Goal: Task Accomplishment & Management: Use online tool/utility

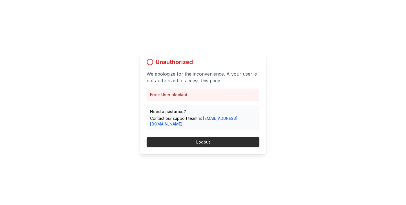
click at [217, 137] on button "Logout" at bounding box center [202, 142] width 113 height 10
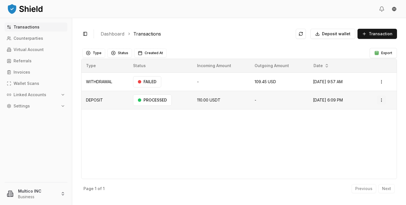
click at [380, 97] on html "Transactions Counterparties Virtual Account Referrals Invoices Wallet Scans Lin…" at bounding box center [203, 102] width 406 height 205
click at [365, 131] on p "Download Invoice" at bounding box center [369, 129] width 30 height 3
click at [374, 35] on span "Transaction" at bounding box center [381, 34] width 24 height 6
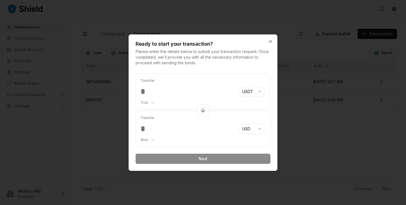
click at [147, 101] on body "Transactions Counterparties Virtual Account Referrals Invoices Wallet Scans Lin…" at bounding box center [203, 102] width 406 height 205
click at [147, 94] on body "Transactions Counterparties Virtual Account Referrals Invoices Wallet Scans Lin…" at bounding box center [203, 102] width 406 height 205
click at [147, 92] on input "number" at bounding box center [187, 91] width 94 height 10
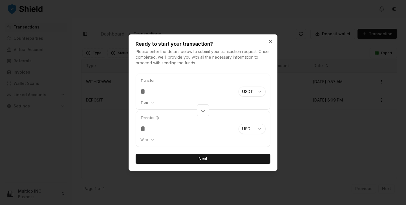
type input "***"
click at [146, 139] on body "Transactions Counterparties Virtual Account Referrals Invoices Wallet Scans Lin…" at bounding box center [203, 102] width 406 height 205
click at [201, 159] on button "Next" at bounding box center [203, 159] width 135 height 10
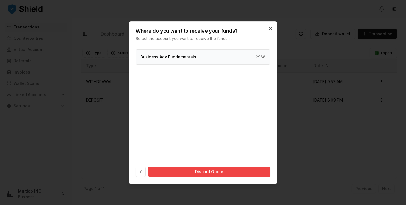
click at [202, 63] on div "Business Adv Fundamentals 2968" at bounding box center [203, 56] width 135 height 15
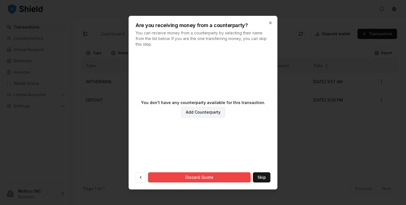
click at [210, 112] on link "Add Counterparty" at bounding box center [203, 112] width 44 height 11
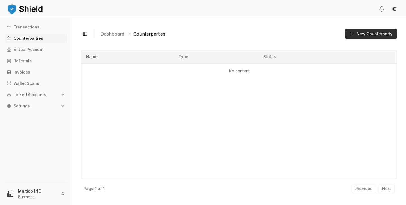
click at [369, 34] on button "New Counterparty" at bounding box center [371, 34] width 52 height 10
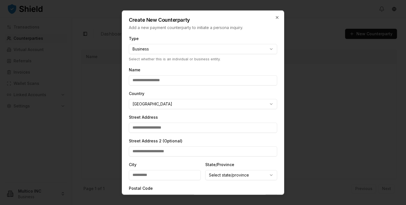
click at [190, 103] on body "**********" at bounding box center [203, 102] width 406 height 205
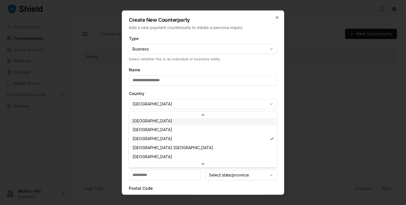
scroll to position [1644, 0]
select select "**"
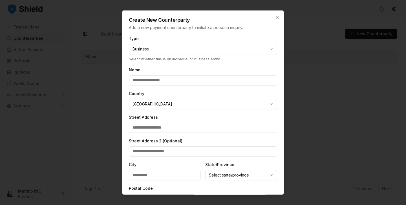
click at [184, 80] on input "Name" at bounding box center [203, 80] width 148 height 10
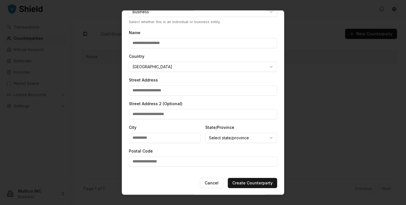
scroll to position [0, 0]
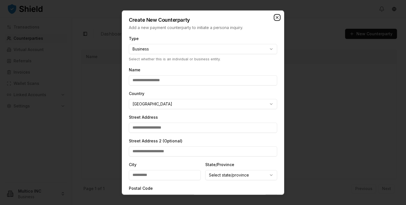
click at [278, 17] on icon "button" at bounding box center [277, 17] width 5 height 5
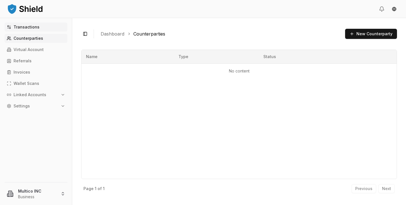
click at [25, 28] on p "Transactions" at bounding box center [27, 27] width 26 height 4
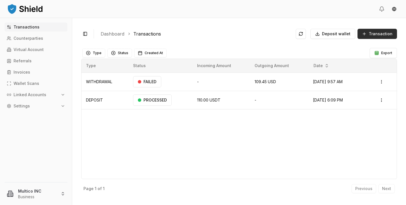
click at [378, 36] on span "Transaction" at bounding box center [381, 34] width 24 height 6
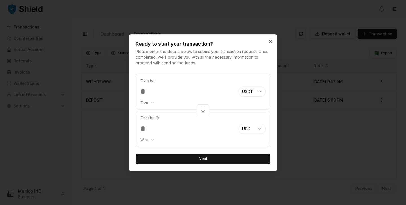
type input "***"
click at [203, 157] on button "Next" at bounding box center [203, 159] width 135 height 10
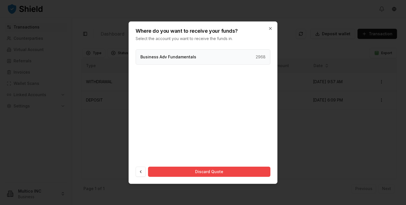
click at [236, 57] on div "Business Adv Fundamentals 2968" at bounding box center [203, 56] width 135 height 15
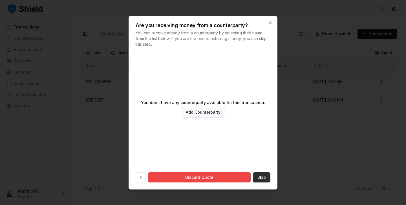
click at [263, 177] on button "Skip" at bounding box center [261, 177] width 17 height 10
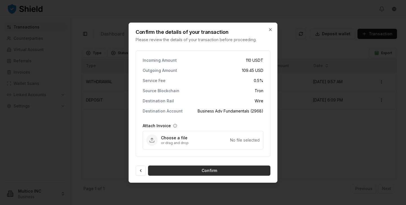
click at [212, 171] on button "Confirm" at bounding box center [209, 170] width 122 height 10
click at [221, 170] on button "Confirm" at bounding box center [209, 170] width 122 height 10
click at [270, 30] on icon "button" at bounding box center [270, 29] width 5 height 5
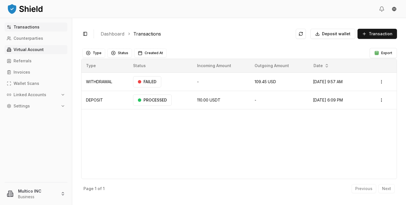
click at [46, 52] on link "Virtual Account" at bounding box center [36, 49] width 63 height 9
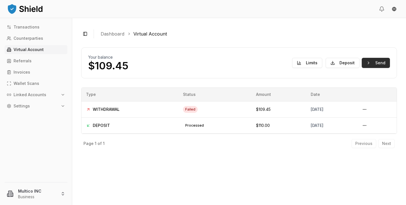
click at [371, 64] on button "Send" at bounding box center [375, 63] width 28 height 10
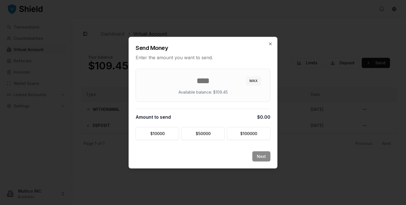
click at [256, 81] on button "MAX" at bounding box center [253, 80] width 15 height 9
type input "******"
click at [260, 156] on button "Next" at bounding box center [261, 156] width 18 height 10
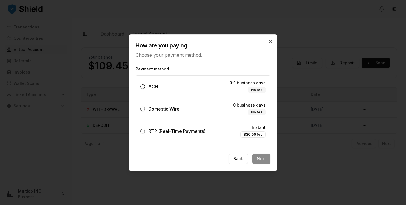
click at [168, 89] on label "ACH 0-1 business days No fee" at bounding box center [203, 87] width 134 height 22
click at [145, 89] on button "ACH 0-1 business days No fee" at bounding box center [142, 86] width 5 height 5
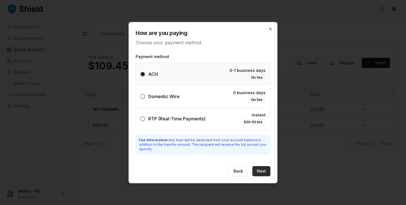
click at [266, 173] on button "Next" at bounding box center [261, 171] width 18 height 10
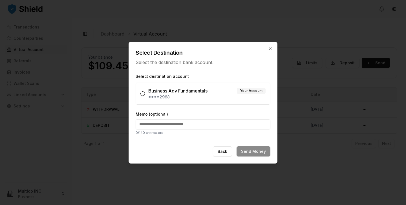
click at [194, 93] on div "Business Adv Fundamentals" at bounding box center [177, 90] width 59 height 7
click at [145, 93] on button "Business Adv Fundamentals Your Account ****2968" at bounding box center [142, 93] width 5 height 5
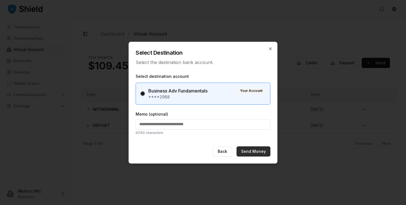
click at [258, 150] on button "Send Money" at bounding box center [253, 151] width 34 height 10
